Goal: Information Seeking & Learning: Learn about a topic

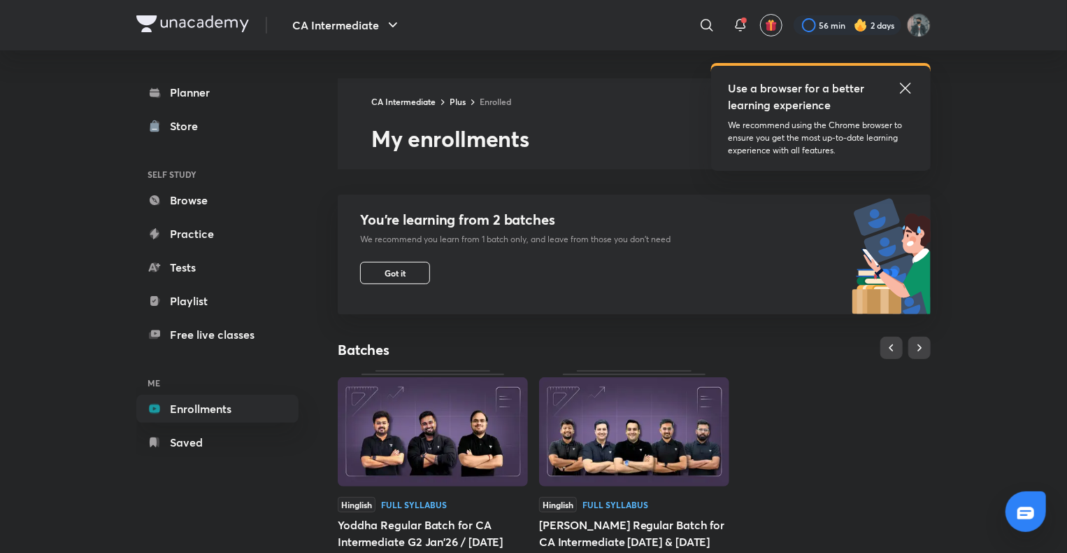
click at [904, 80] on icon at bounding box center [905, 88] width 17 height 17
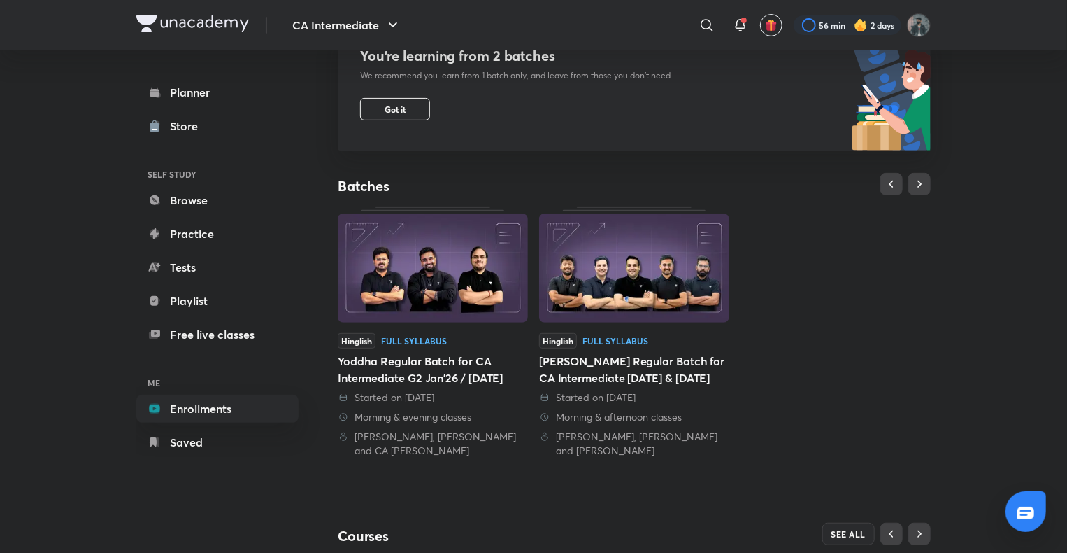
scroll to position [409, 0]
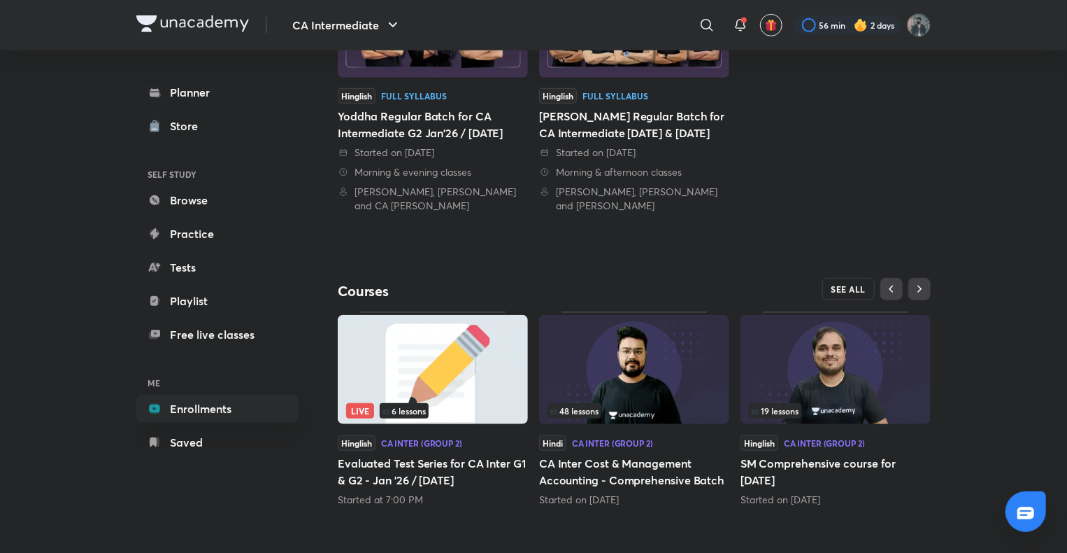
click at [851, 294] on button "SEE ALL" at bounding box center [849, 289] width 53 height 22
click at [830, 289] on button "SEE ALL" at bounding box center [849, 289] width 53 height 22
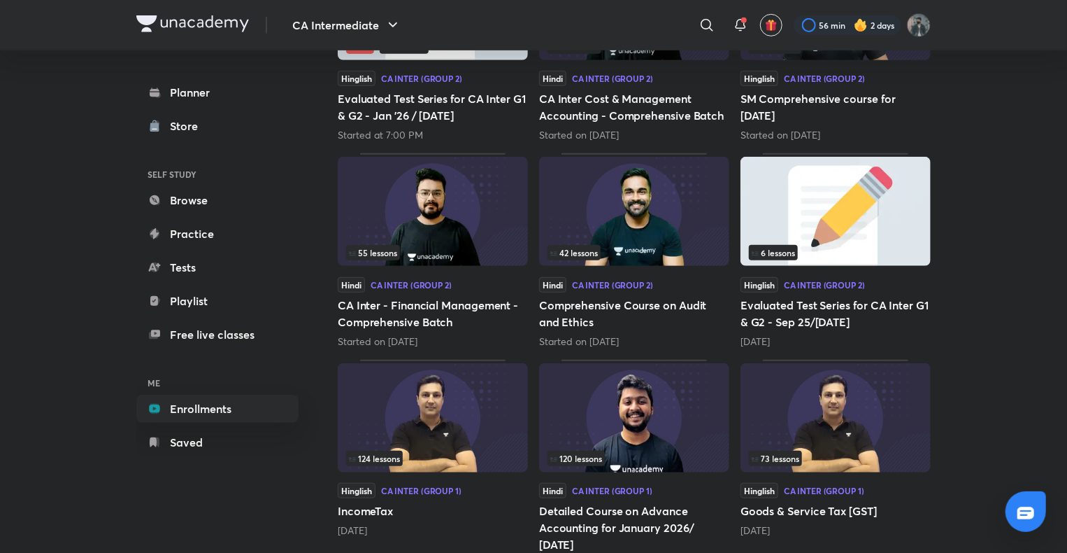
scroll to position [387, 0]
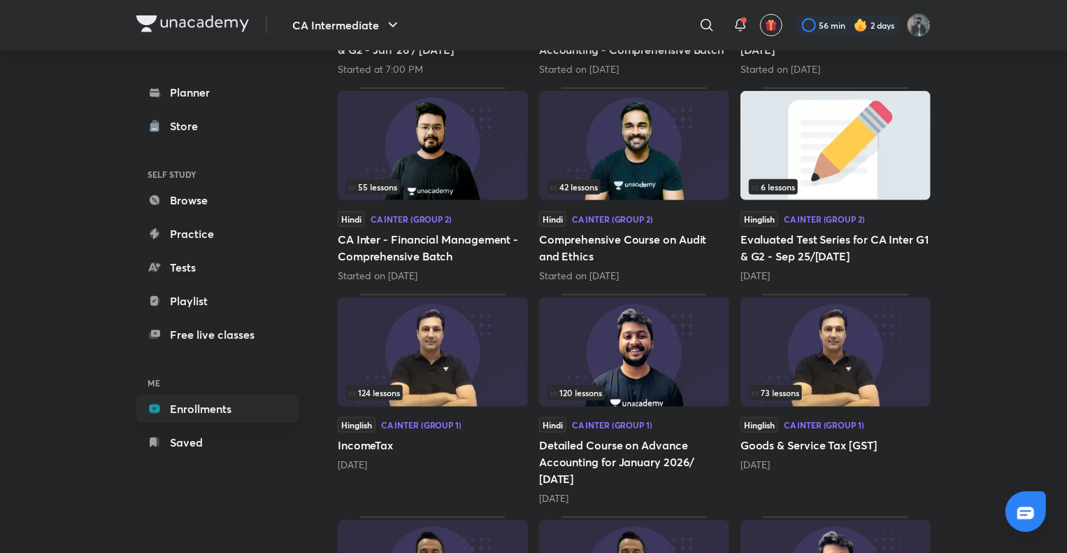
click at [445, 360] on img at bounding box center [433, 351] width 190 height 109
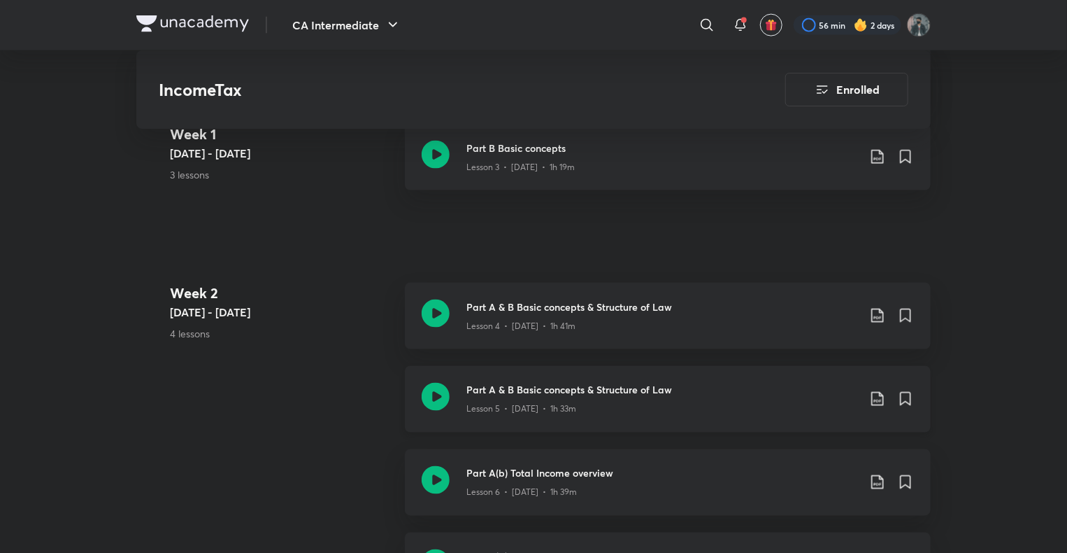
scroll to position [1049, 0]
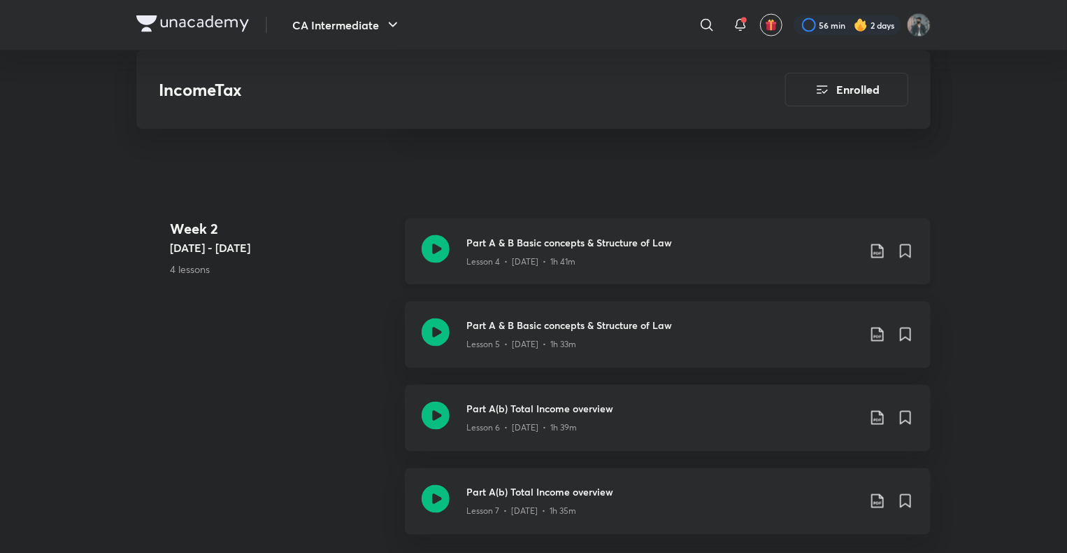
click at [428, 244] on icon at bounding box center [436, 249] width 28 height 28
